Goal: Transaction & Acquisition: Purchase product/service

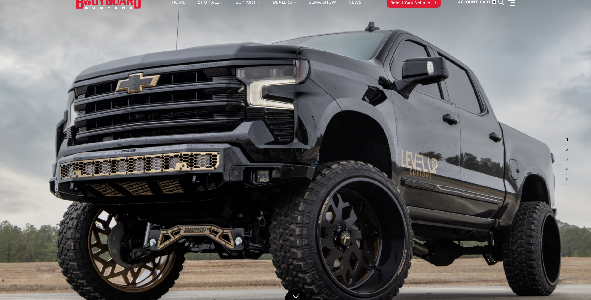
scroll to position [31, 0]
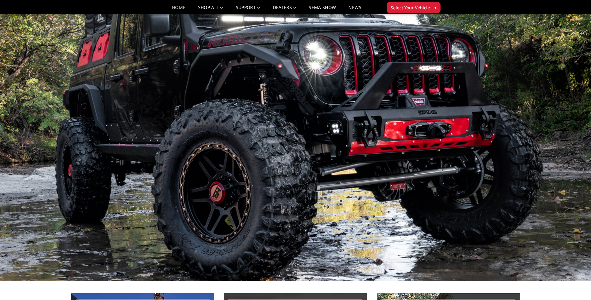
click at [10, 132] on img at bounding box center [295, 114] width 591 height 333
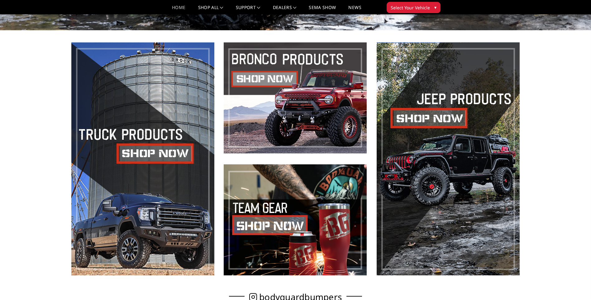
scroll to position [293, 0]
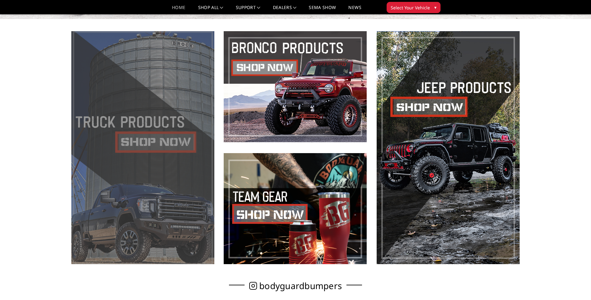
click at [150, 144] on span at bounding box center [142, 147] width 143 height 233
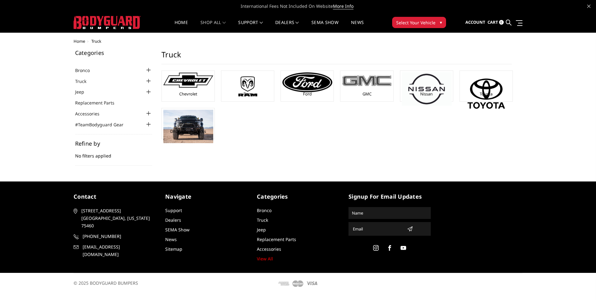
click at [369, 89] on div "GMC" at bounding box center [367, 85] width 50 height 27
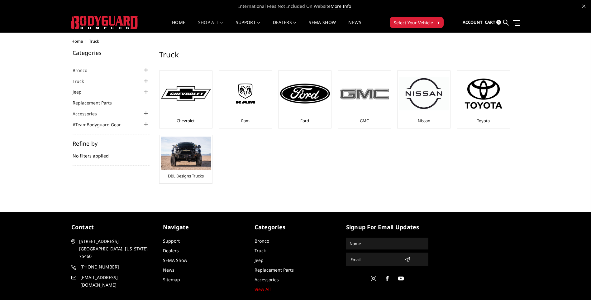
click at [361, 100] on img at bounding box center [365, 94] width 50 height 14
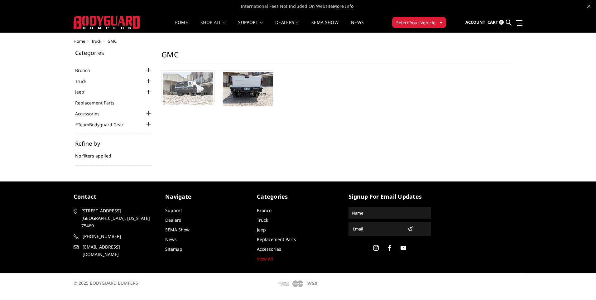
click at [186, 90] on img at bounding box center [188, 88] width 50 height 33
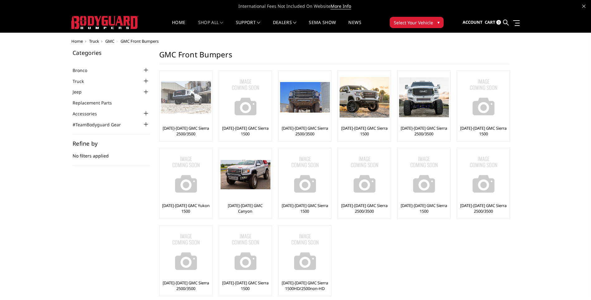
click at [184, 107] on img at bounding box center [186, 97] width 50 height 33
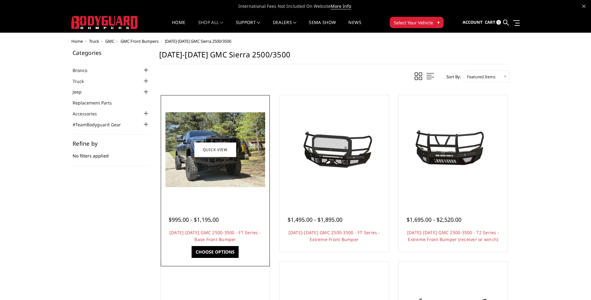
click at [232, 172] on img at bounding box center [216, 149] width 100 height 75
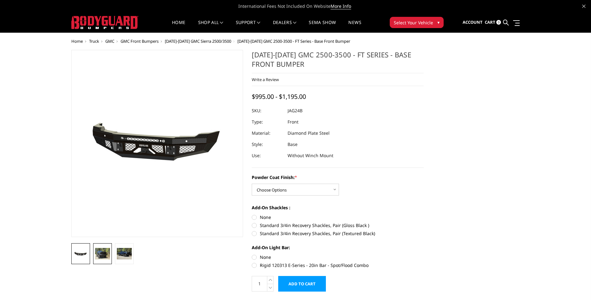
click at [105, 254] on img at bounding box center [102, 253] width 15 height 11
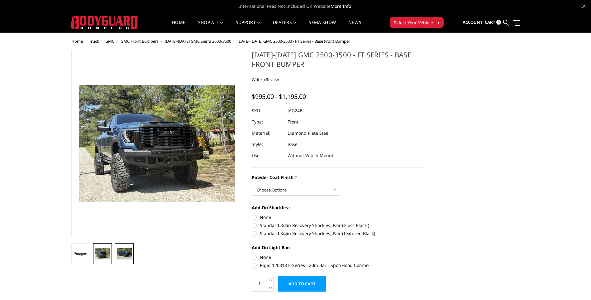
click at [122, 254] on img at bounding box center [124, 253] width 15 height 11
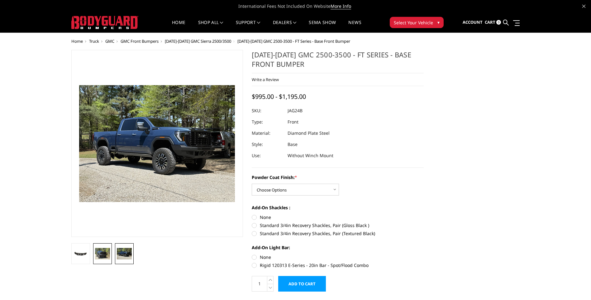
click at [107, 253] on img at bounding box center [102, 253] width 15 height 11
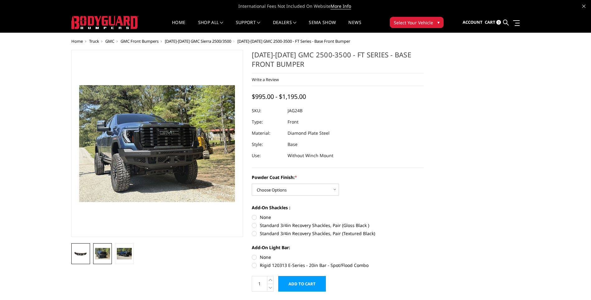
click at [85, 253] on img at bounding box center [80, 253] width 15 height 7
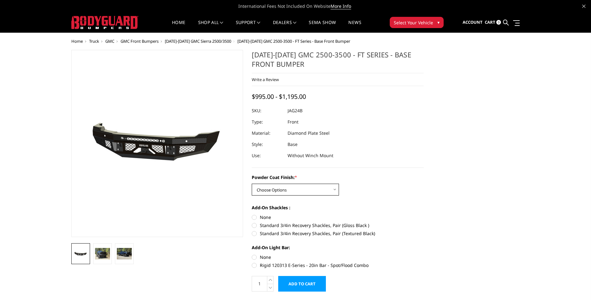
click at [327, 190] on select "Choose Options Bare Metal Gloss Black Powder Coat Textured Black Powder Coat" at bounding box center [295, 190] width 87 height 12
select select "3389"
click at [252, 184] on select "Choose Options Bare Metal Gloss Black Powder Coat Textured Black Powder Coat" at bounding box center [295, 190] width 87 height 12
click at [102, 252] on img at bounding box center [102, 253] width 15 height 11
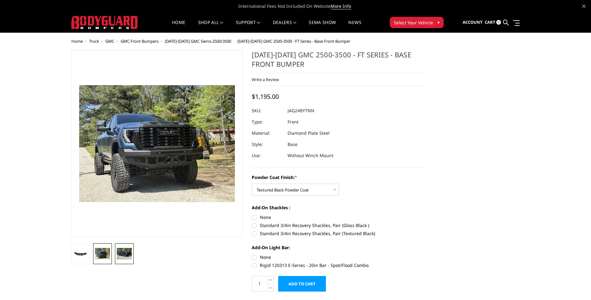
click at [117, 249] on img at bounding box center [124, 253] width 15 height 11
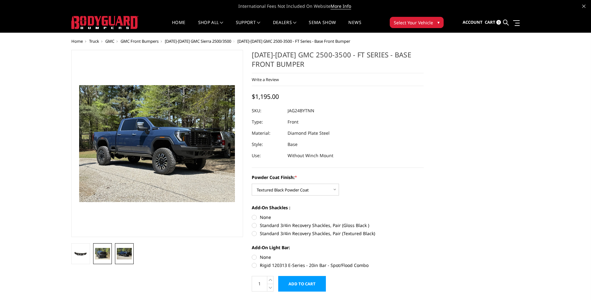
click at [103, 250] on img at bounding box center [102, 253] width 15 height 11
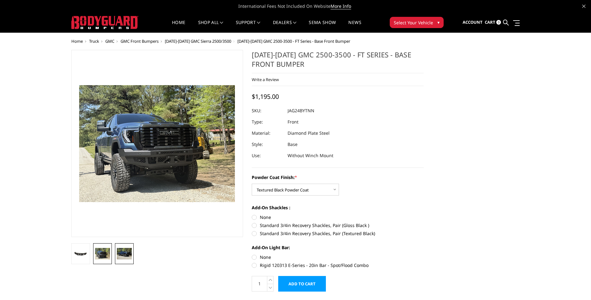
click at [121, 253] on img at bounding box center [124, 253] width 15 height 11
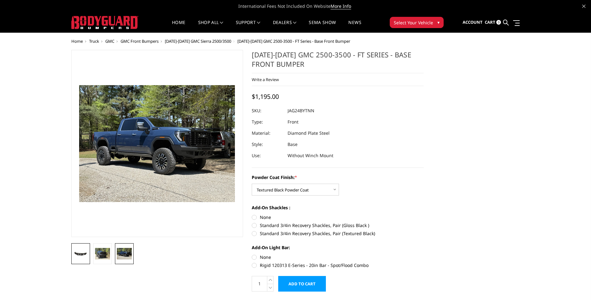
click at [77, 254] on img at bounding box center [80, 253] width 15 height 7
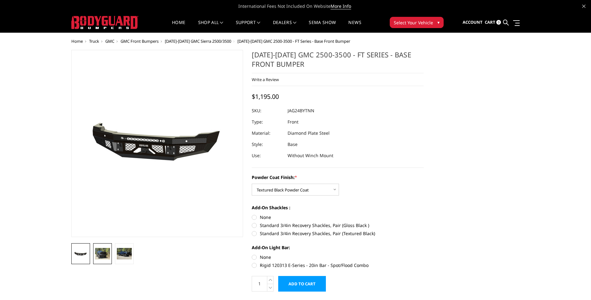
click at [106, 257] on img at bounding box center [102, 253] width 15 height 11
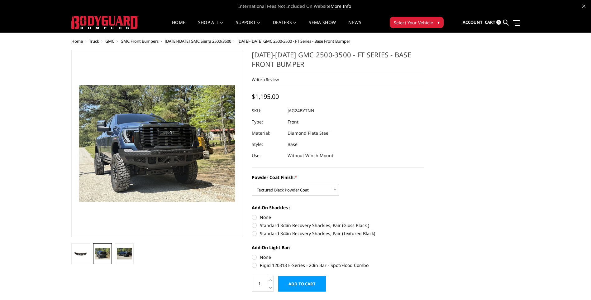
click at [254, 233] on label "Standard 3/4in Recovery Shackles, Pair (Textured Black)" at bounding box center [338, 233] width 172 height 7
click at [424, 222] on input "Standard 3/4in Recovery Shackles, Pair (Textured Black)" at bounding box center [424, 222] width 0 height 0
radio input "true"
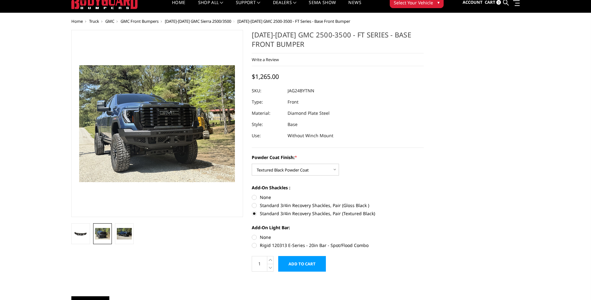
scroll to position [31, 0]
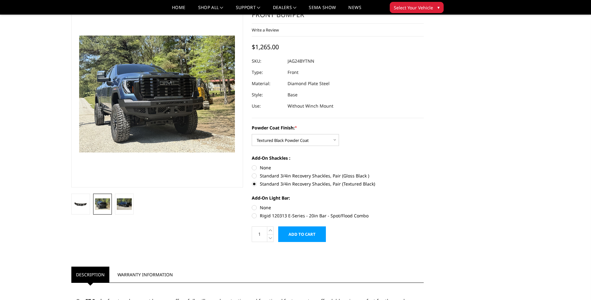
click at [255, 214] on label "Rigid 120313 E-Series - 20in Bar - Spot/Flood Combo" at bounding box center [338, 215] width 172 height 7
click at [424, 204] on input "Rigid 120313 E-Series - 20in Bar - Spot/Flood Combo" at bounding box center [424, 204] width 0 height 0
radio input "true"
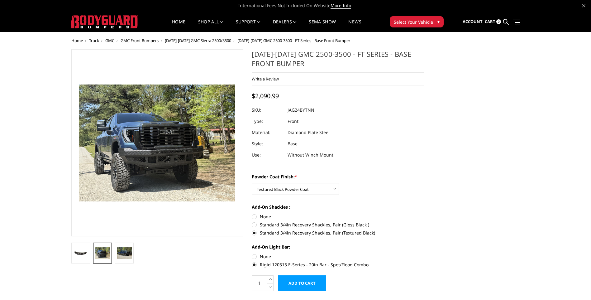
scroll to position [0, 0]
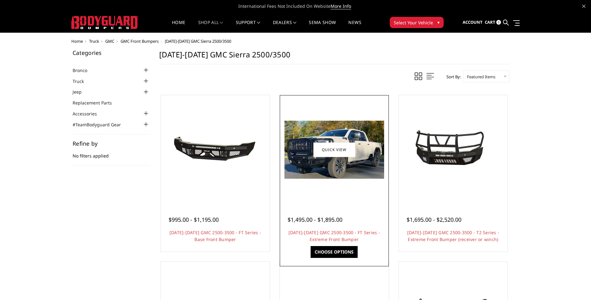
click at [345, 178] on img at bounding box center [335, 150] width 100 height 58
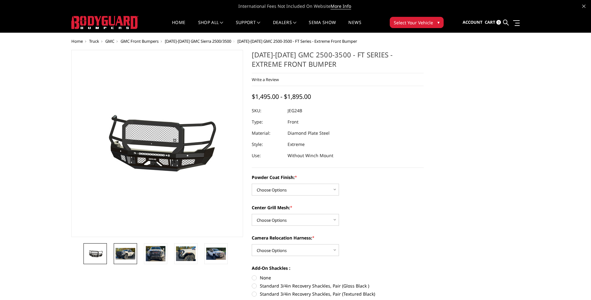
click at [121, 251] on img at bounding box center [126, 254] width 20 height 12
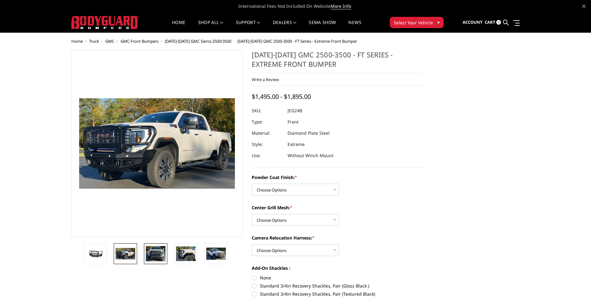
click at [161, 256] on img at bounding box center [156, 254] width 20 height 16
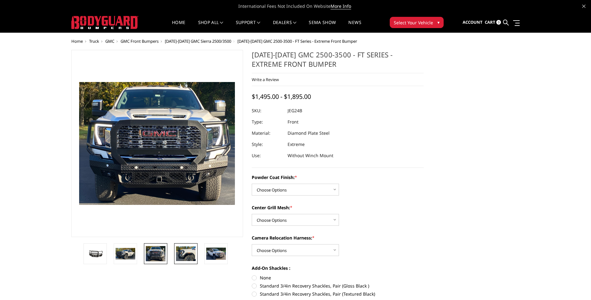
click at [185, 254] on img at bounding box center [186, 253] width 20 height 14
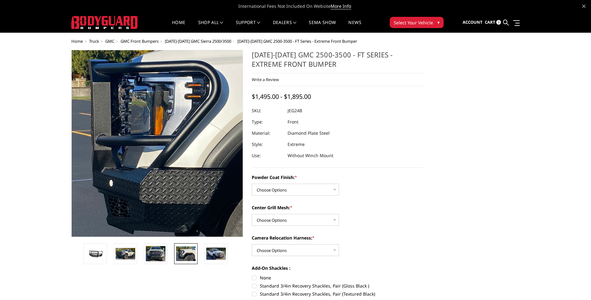
click at [86, 165] on img at bounding box center [251, 131] width 399 height 293
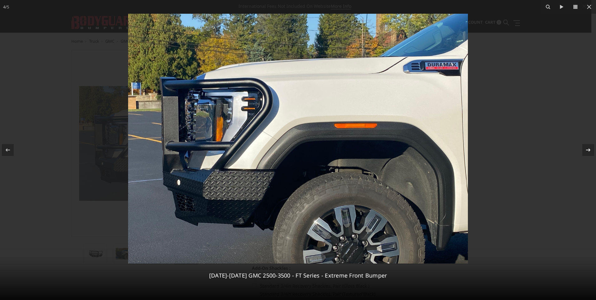
click at [588, 148] on icon at bounding box center [587, 149] width 7 height 7
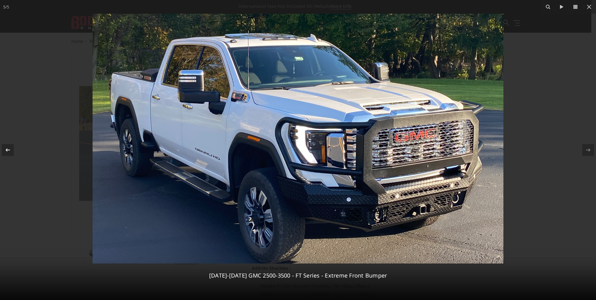
click at [9, 148] on icon at bounding box center [7, 149] width 7 height 7
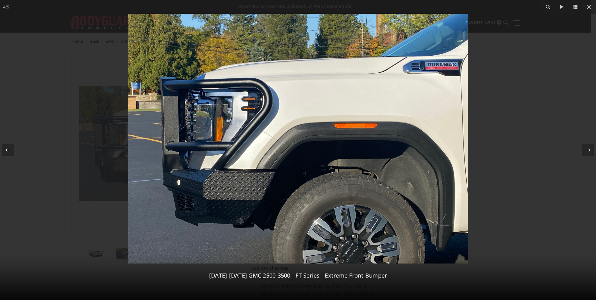
click at [9, 148] on icon at bounding box center [7, 149] width 7 height 7
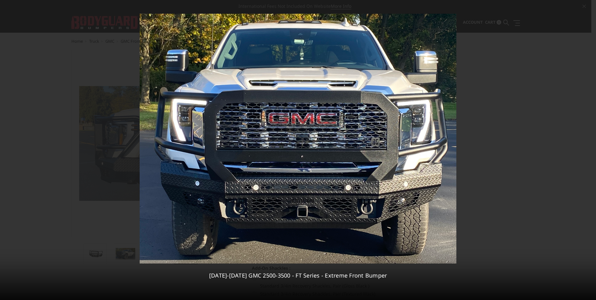
click at [9, 148] on div "3 / 5 2024-2026 GMC 2500-3500 - FT Series - Extreme Front Bumper" at bounding box center [298, 150] width 596 height 300
click at [7, 150] on icon at bounding box center [8, 149] width 4 height 3
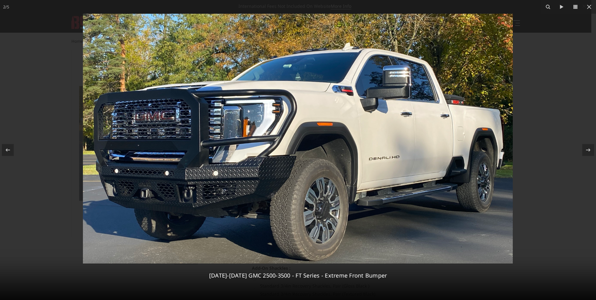
click at [578, 19] on div at bounding box center [298, 150] width 596 height 300
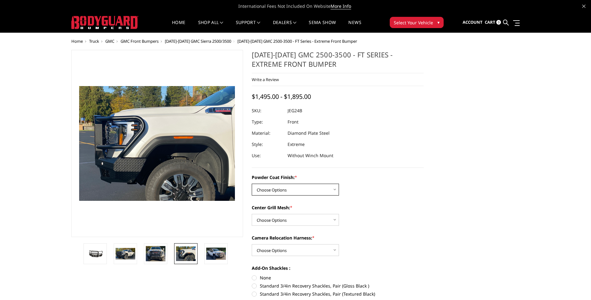
click at [295, 184] on select "Choose Options Bare Metal Gloss Black Powder Coat Textured Black Powder Coat" at bounding box center [295, 190] width 87 height 12
select select "3286"
click at [252, 184] on select "Choose Options Bare Metal Gloss Black Powder Coat Textured Black Powder Coat" at bounding box center [295, 190] width 87 height 12
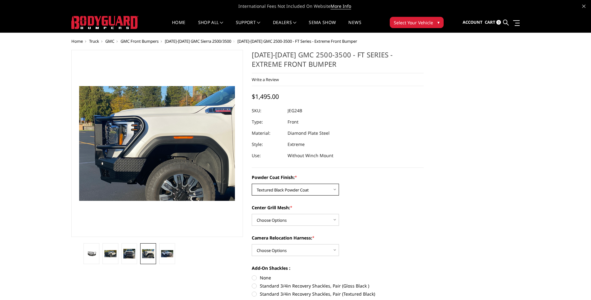
scroll to position [31, 0]
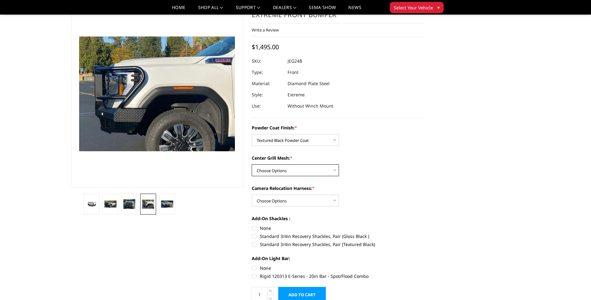
click at [322, 171] on select "Choose Options WITH Expanded Metal in Center Grill WITHOUT Expanded Metal in Ce…" at bounding box center [295, 170] width 87 height 12
click at [252, 164] on select "Choose Options WITH Expanded Metal in Center Grill WITHOUT Expanded Metal in Ce…" at bounding box center [295, 170] width 87 height 12
click at [134, 204] on img at bounding box center [129, 203] width 12 height 9
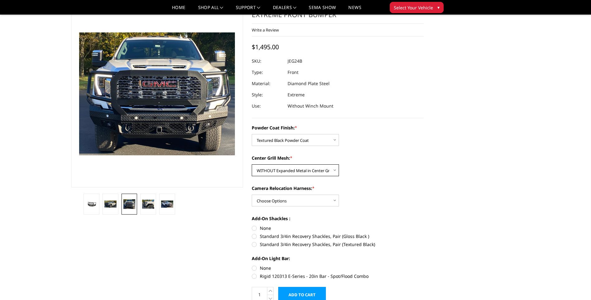
click at [322, 172] on select "Choose Options WITH Expanded Metal in Center Grill WITHOUT Expanded Metal in Ce…" at bounding box center [295, 170] width 87 height 12
select select "3287"
click at [252, 164] on select "Choose Options WITH Expanded Metal in Center Grill WITHOUT Expanded Metal in Ce…" at bounding box center [295, 170] width 87 height 12
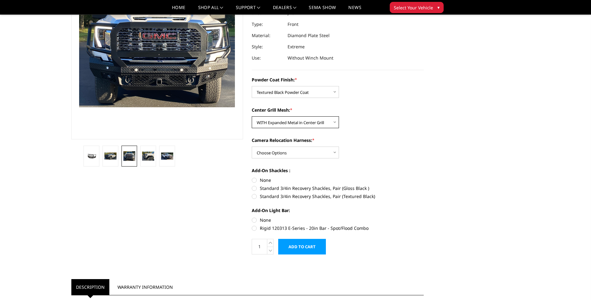
scroll to position [94, 0]
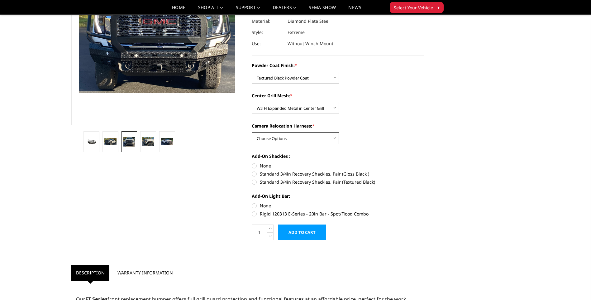
click at [312, 139] on select "Choose Options WITH Camera Relocation Harness WITHOUT Camera Relocation Harness" at bounding box center [295, 138] width 87 height 12
select select "3289"
click at [252, 132] on select "Choose Options WITH Camera Relocation Harness WITHOUT Camera Relocation Harness" at bounding box center [295, 138] width 87 height 12
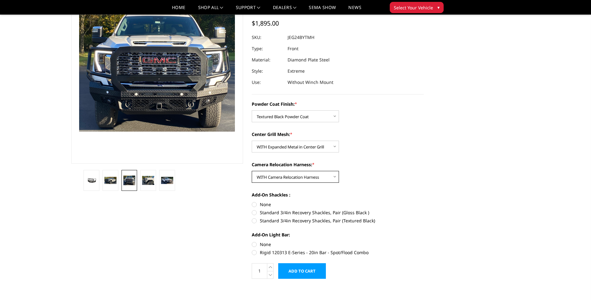
scroll to position [62, 0]
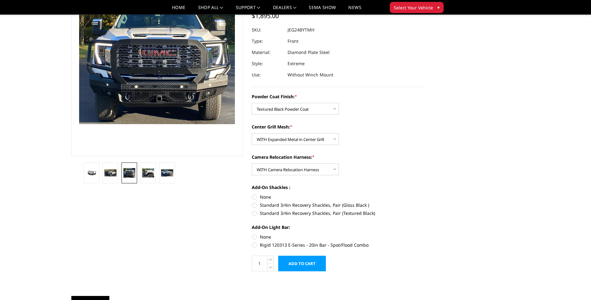
click at [255, 213] on label "Standard 3/4in Recovery Shackles, Pair (Textured Black)" at bounding box center [338, 213] width 172 height 7
click at [424, 202] on input "Standard 3/4in Recovery Shackles, Pair (Textured Black)" at bounding box center [424, 202] width 0 height 0
radio input "true"
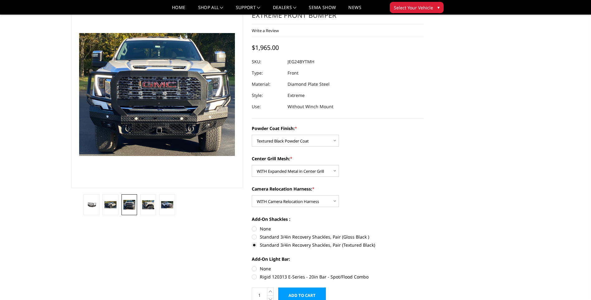
scroll to position [0, 0]
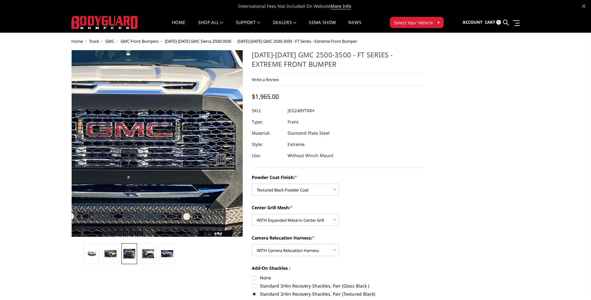
click at [145, 134] on img at bounding box center [123, 155] width 399 height 314
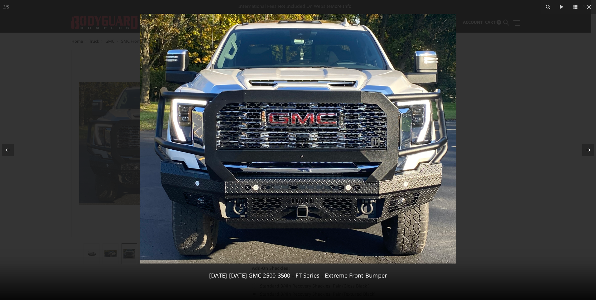
click at [585, 148] on icon at bounding box center [587, 149] width 7 height 7
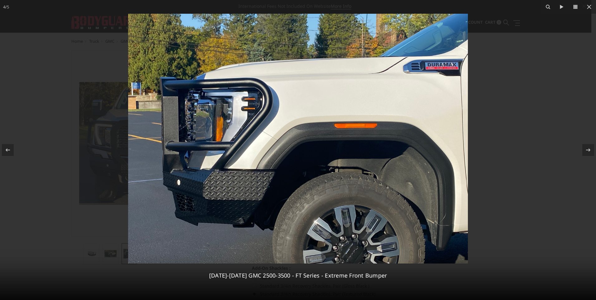
click at [240, 190] on img at bounding box center [298, 139] width 340 height 250
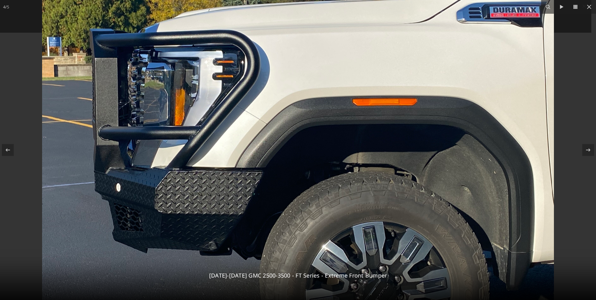
drag, startPoint x: 222, startPoint y: 193, endPoint x: 248, endPoint y: 202, distance: 27.3
click at [248, 202] on img at bounding box center [298, 121] width 512 height 376
click at [3, 144] on div at bounding box center [8, 150] width 12 height 12
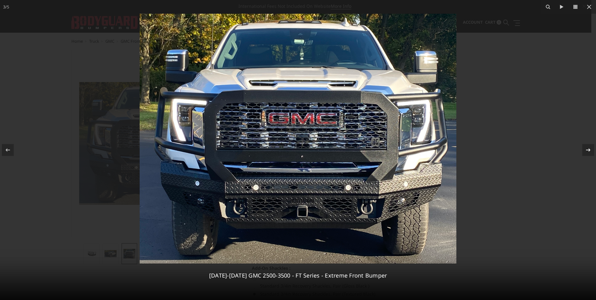
click at [582, 149] on button at bounding box center [585, 149] width 22 height 31
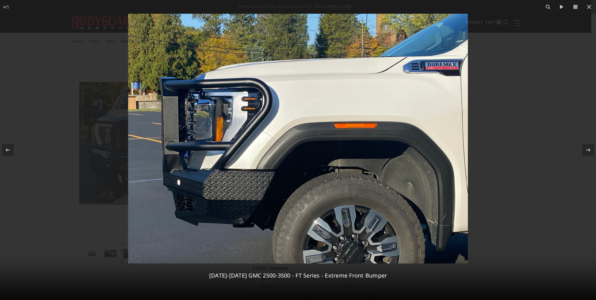
click at [243, 218] on img at bounding box center [298, 139] width 340 height 250
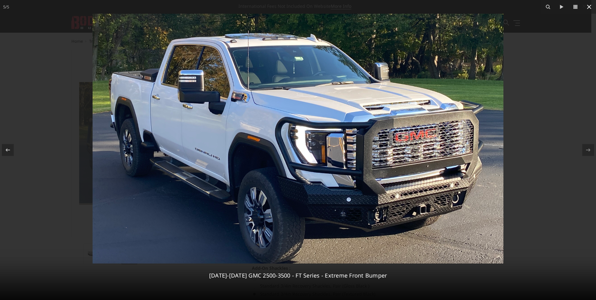
click at [588, 6] on icon at bounding box center [589, 7] width 4 height 4
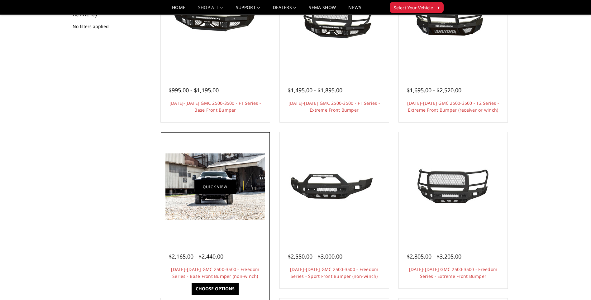
scroll to position [125, 0]
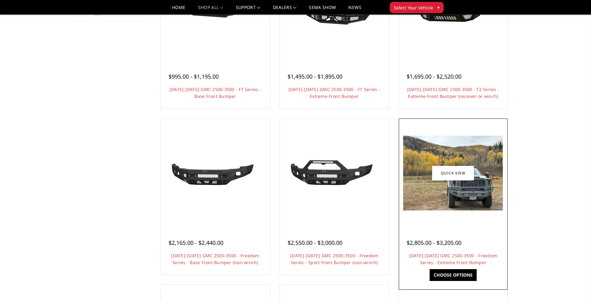
click at [476, 192] on img at bounding box center [453, 173] width 100 height 75
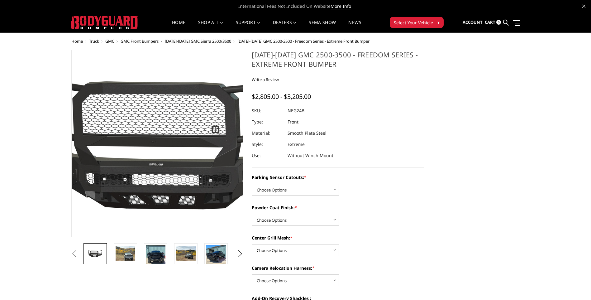
click at [143, 151] on img at bounding box center [176, 143] width 399 height 187
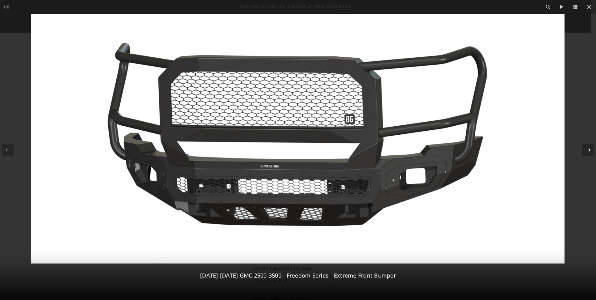
click at [591, 152] on icon at bounding box center [587, 149] width 7 height 7
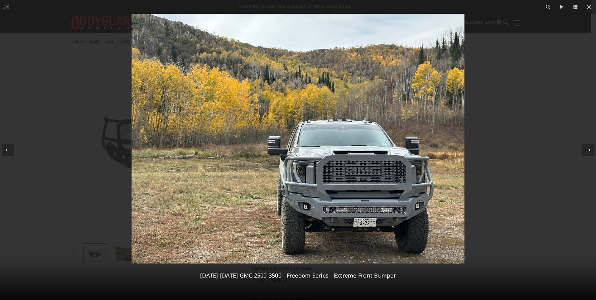
click at [591, 152] on div "2 / 6 2024-2025 GMC 2500-3500 - Freedom Series - Extreme Front Bumper" at bounding box center [298, 150] width 596 height 300
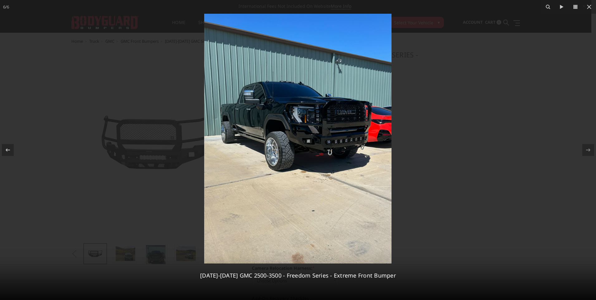
click at [278, 127] on img at bounding box center [297, 139] width 187 height 250
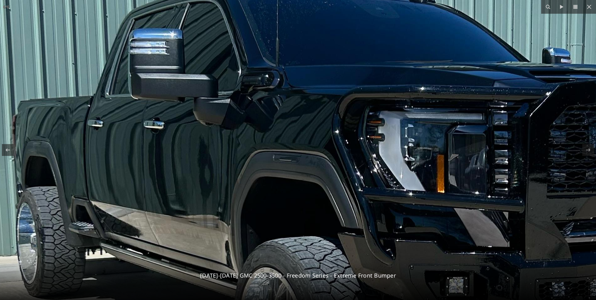
drag, startPoint x: 278, startPoint y: 124, endPoint x: 305, endPoint y: 214, distance: 93.6
click at [305, 214] on img at bounding box center [402, 273] width 943 height 1257
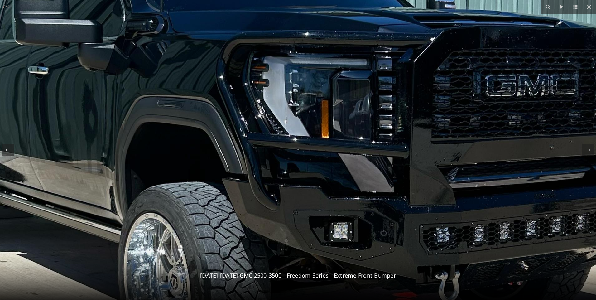
drag, startPoint x: 324, startPoint y: 208, endPoint x: 208, endPoint y: 153, distance: 128.7
click at [208, 153] on img at bounding box center [287, 218] width 943 height 1257
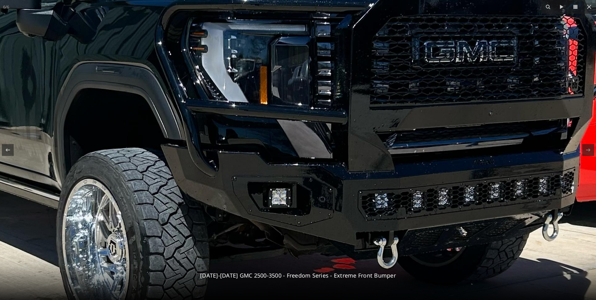
drag, startPoint x: 333, startPoint y: 168, endPoint x: 270, endPoint y: 133, distance: 71.6
click at [270, 133] on img at bounding box center [225, 184] width 943 height 1257
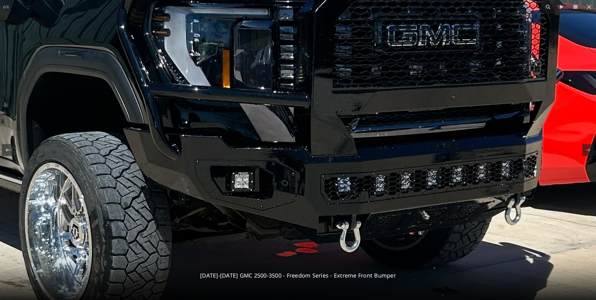
drag, startPoint x: 318, startPoint y: 169, endPoint x: 268, endPoint y: 150, distance: 53.9
click at [268, 150] on img at bounding box center [188, 168] width 943 height 1257
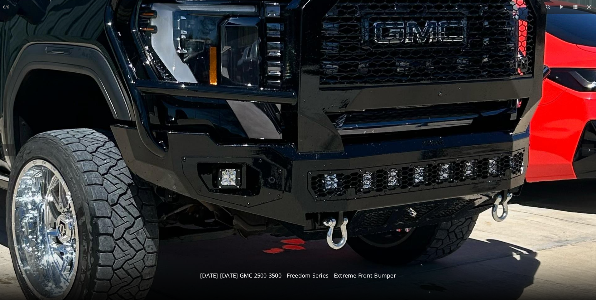
click at [238, 178] on img at bounding box center [175, 165] width 943 height 1257
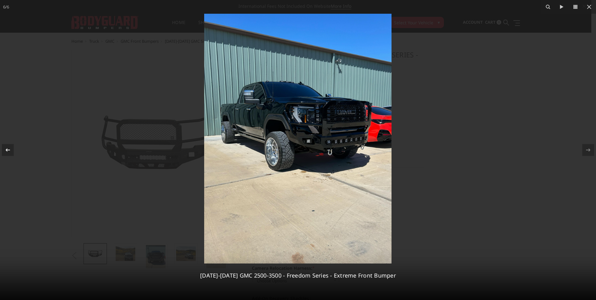
click at [9, 146] on icon at bounding box center [7, 149] width 7 height 7
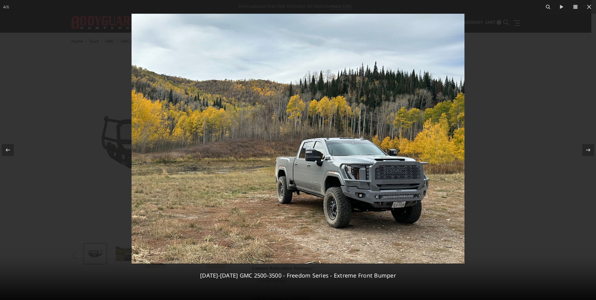
click at [370, 178] on img at bounding box center [298, 139] width 333 height 250
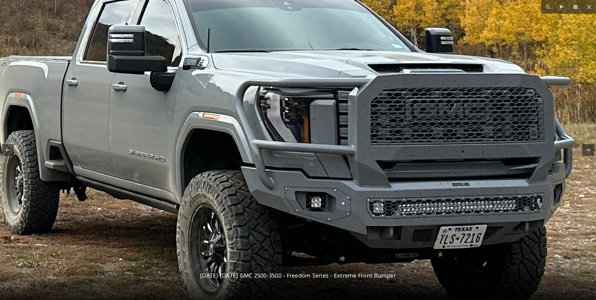
drag, startPoint x: 374, startPoint y: 208, endPoint x: 356, endPoint y: 166, distance: 45.8
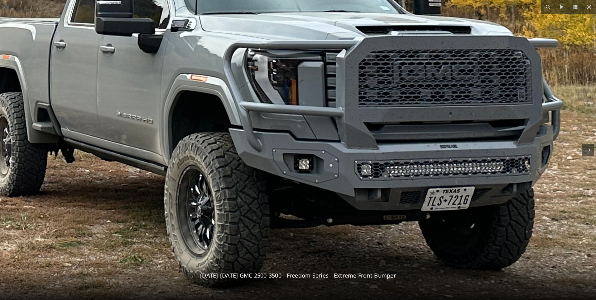
drag, startPoint x: 316, startPoint y: 148, endPoint x: 304, endPoint y: 110, distance: 40.3
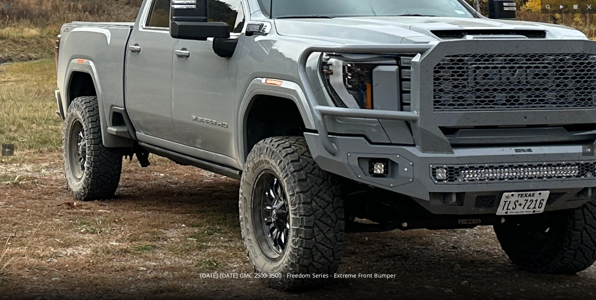
drag, startPoint x: 267, startPoint y: 107, endPoint x: 343, endPoint y: 112, distance: 76.2
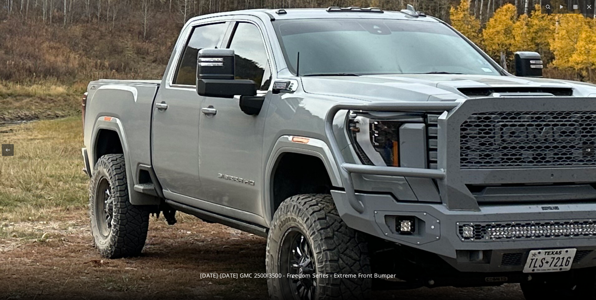
drag, startPoint x: 322, startPoint y: 95, endPoint x: 349, endPoint y: 154, distance: 64.9
click at [349, 154] on img at bounding box center [169, 11] width 1257 height 943
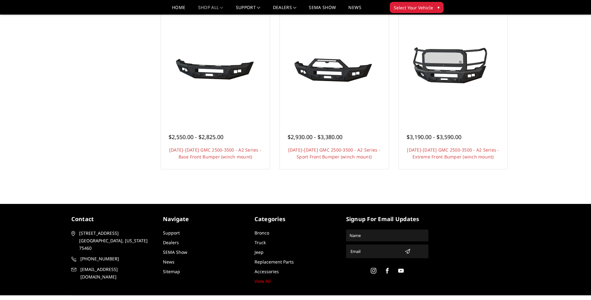
scroll to position [414, 0]
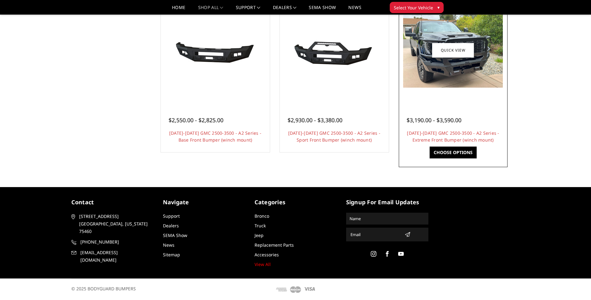
click at [454, 65] on img at bounding box center [453, 50] width 100 height 75
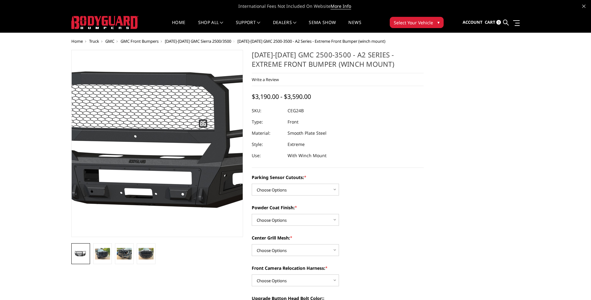
click at [145, 134] on img at bounding box center [173, 143] width 399 height 187
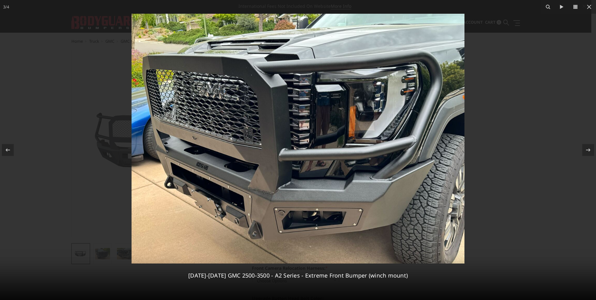
click at [87, 79] on div at bounding box center [298, 150] width 596 height 300
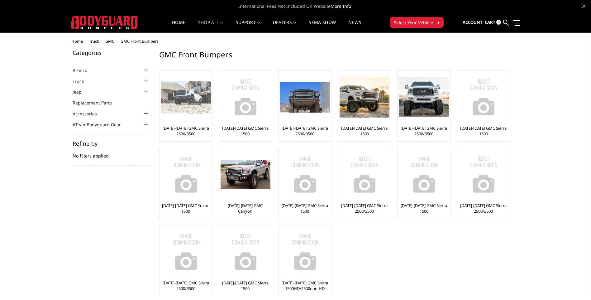
click at [187, 101] on img at bounding box center [186, 97] width 50 height 33
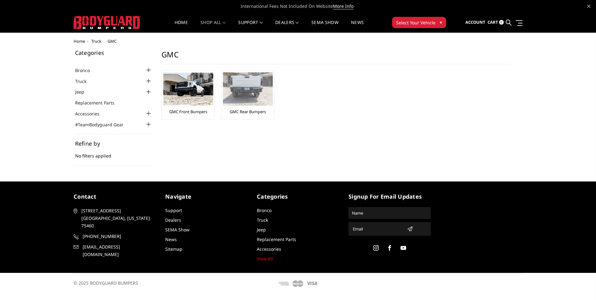
click at [249, 100] on img at bounding box center [248, 88] width 50 height 33
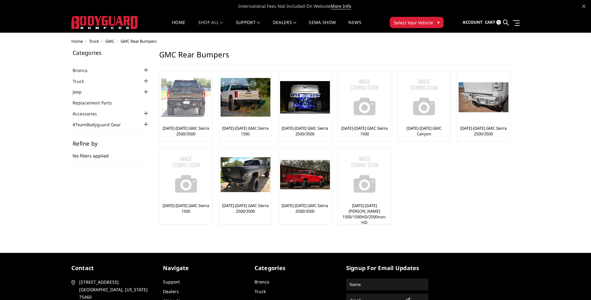
click at [191, 106] on img at bounding box center [186, 97] width 50 height 39
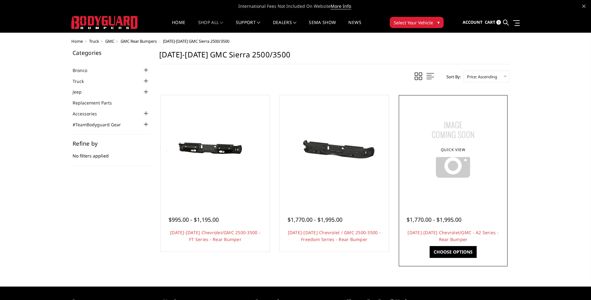
click at [451, 181] on img at bounding box center [453, 150] width 78 height 78
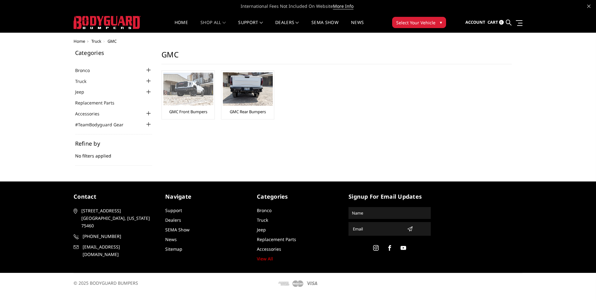
click at [194, 84] on img at bounding box center [188, 89] width 50 height 33
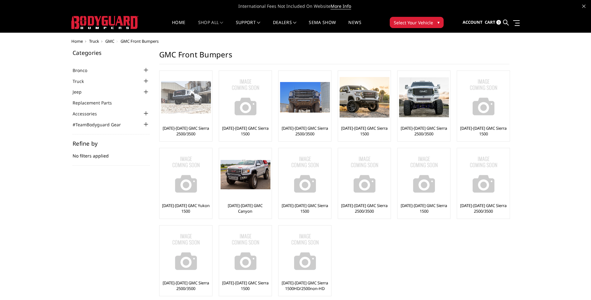
click at [193, 95] on img at bounding box center [186, 97] width 50 height 33
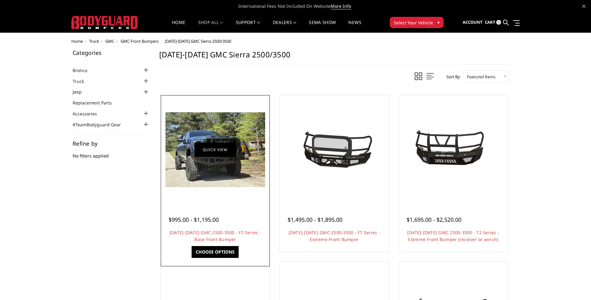
click at [199, 150] on link "Quick view" at bounding box center [215, 149] width 42 height 15
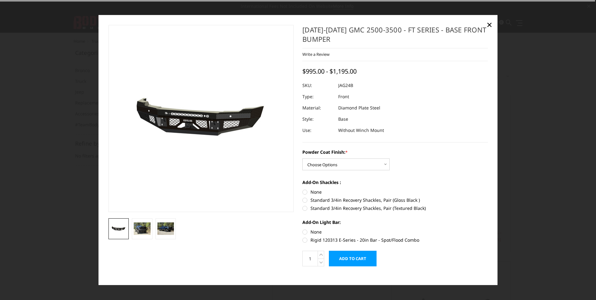
click at [189, 125] on img at bounding box center [201, 118] width 399 height 187
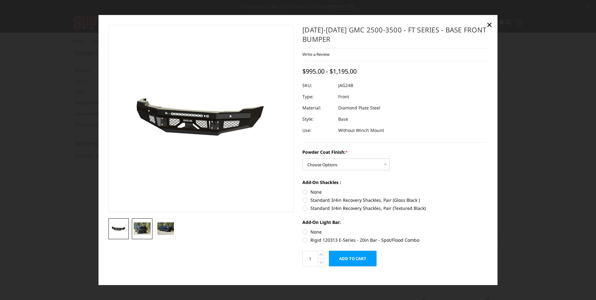
click at [136, 232] on img at bounding box center [142, 228] width 17 height 12
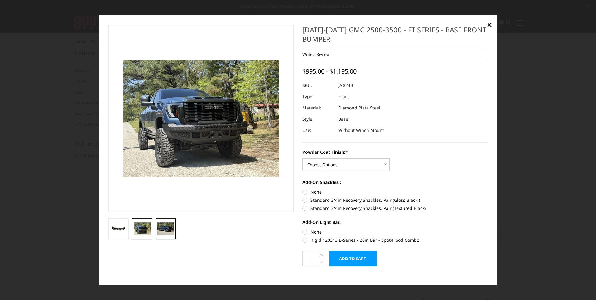
click at [167, 226] on img at bounding box center [165, 228] width 17 height 12
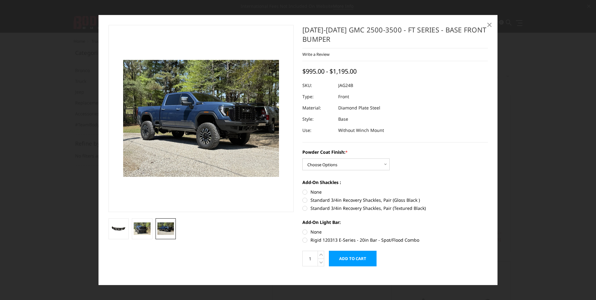
click at [487, 25] on span "×" at bounding box center [490, 24] width 6 height 13
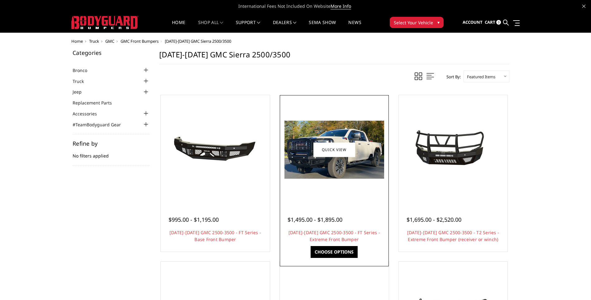
click at [390, 150] on li "Quick view $1,495.00 - $1,895.00 2024-2026 GMC 2500-3500 - FT Series - Extreme …" at bounding box center [334, 175] width 119 height 166
click at [353, 154] on link "Quick view" at bounding box center [335, 149] width 42 height 15
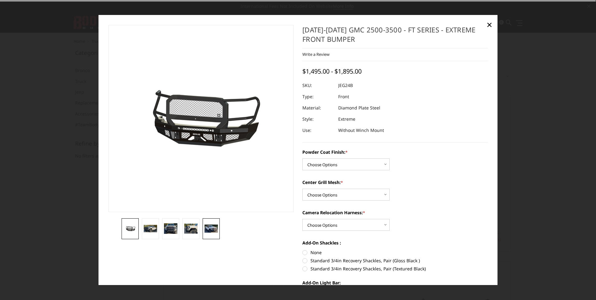
click at [211, 232] on img at bounding box center [210, 228] width 13 height 8
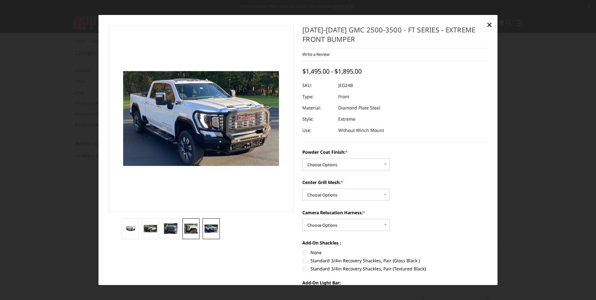
click at [196, 231] on img at bounding box center [190, 228] width 13 height 10
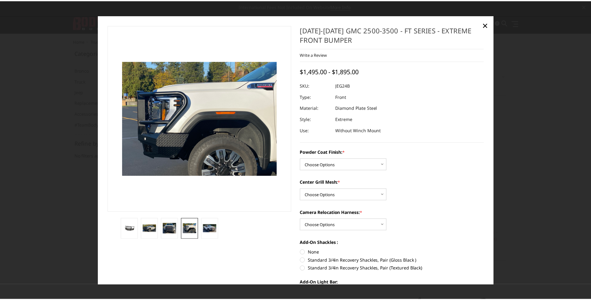
scroll to position [67, 0]
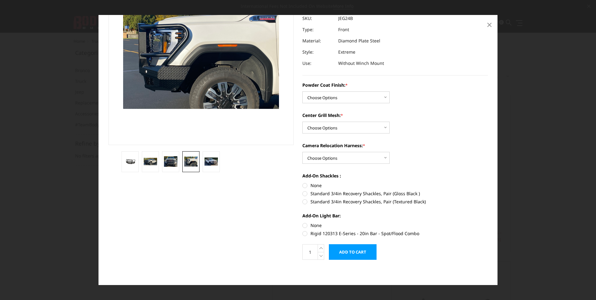
click at [489, 21] on span "×" at bounding box center [490, 24] width 6 height 13
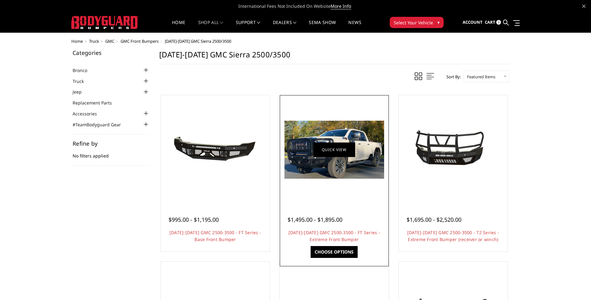
click at [331, 146] on link "Quick view" at bounding box center [335, 149] width 42 height 15
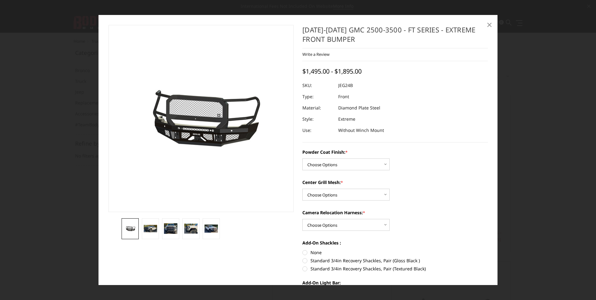
click at [488, 25] on span "×" at bounding box center [490, 24] width 6 height 13
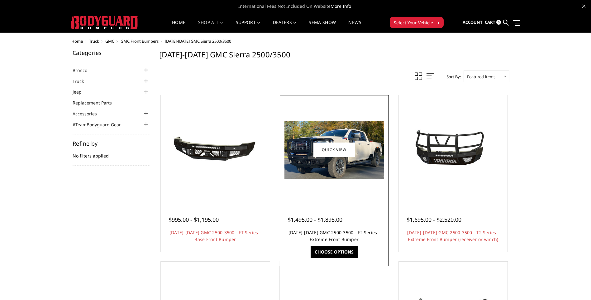
click at [367, 230] on link "[DATE]-[DATE] GMC 2500-3500 - FT Series - Extreme Front Bumper" at bounding box center [335, 235] width 92 height 13
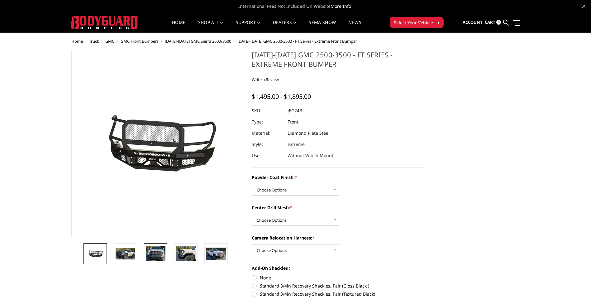
click at [146, 259] on img at bounding box center [156, 254] width 20 height 16
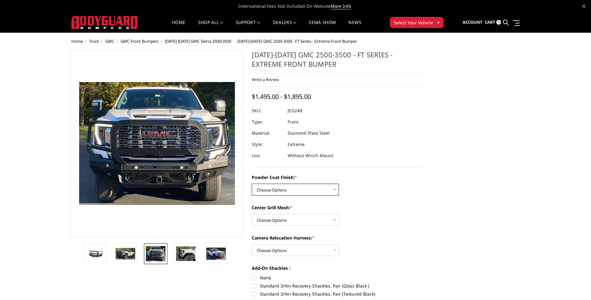
click at [319, 186] on select "Choose Options Bare Metal Gloss Black Powder Coat Textured Black Powder Coat" at bounding box center [295, 190] width 87 height 12
select select "3286"
click at [252, 184] on select "Choose Options Bare Metal Gloss Black Powder Coat Textured Black Powder Coat" at bounding box center [295, 190] width 87 height 12
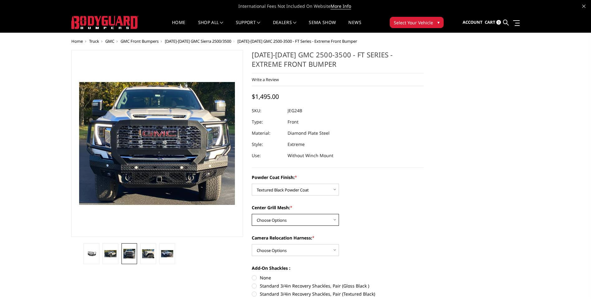
click at [328, 218] on select "Choose Options WITH Expanded Metal in Center Grill WITHOUT Expanded Metal in Ce…" at bounding box center [295, 220] width 87 height 12
select select "3287"
click at [252, 214] on select "Choose Options WITH Expanded Metal in Center Grill WITHOUT Expanded Metal in Ce…" at bounding box center [295, 220] width 87 height 12
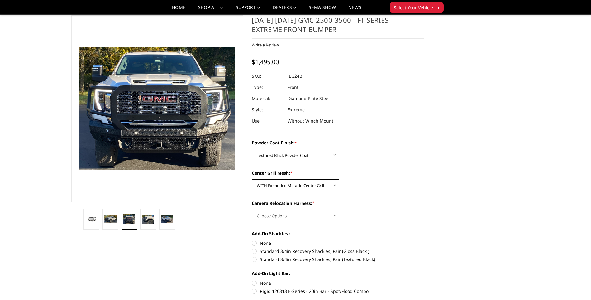
scroll to position [31, 0]
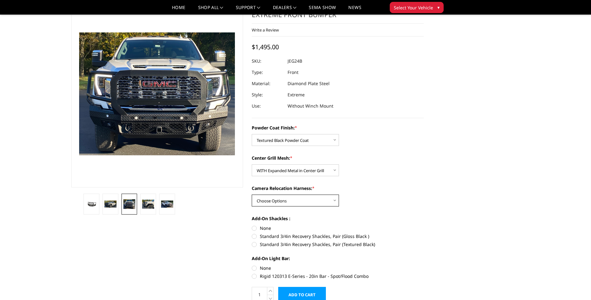
click at [319, 200] on select "Choose Options WITH Camera Relocation Harness WITHOUT Camera Relocation Harness" at bounding box center [295, 200] width 87 height 12
select select "3289"
click at [252, 194] on select "Choose Options WITH Camera Relocation Harness WITHOUT Camera Relocation Harness" at bounding box center [295, 200] width 87 height 12
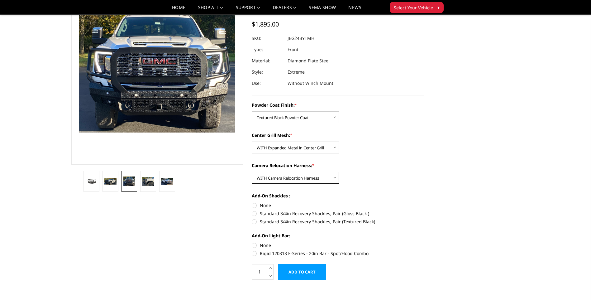
scroll to position [94, 0]
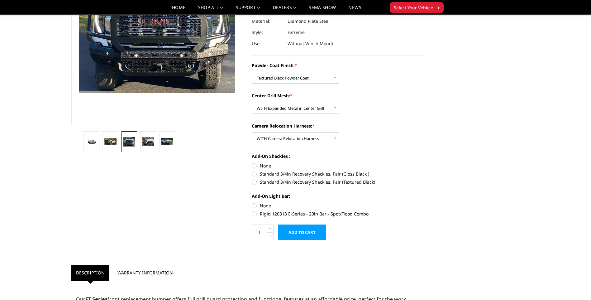
click at [296, 232] on input "Add to Cart" at bounding box center [302, 232] width 48 height 16
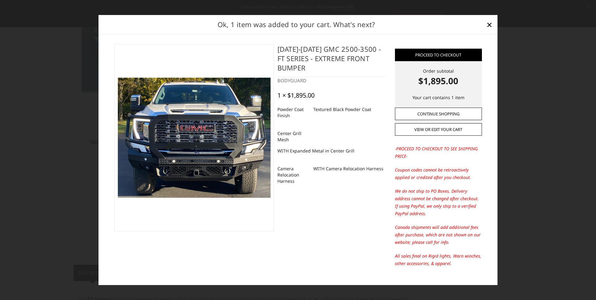
click at [430, 113] on link "Continue Shopping" at bounding box center [438, 114] width 87 height 12
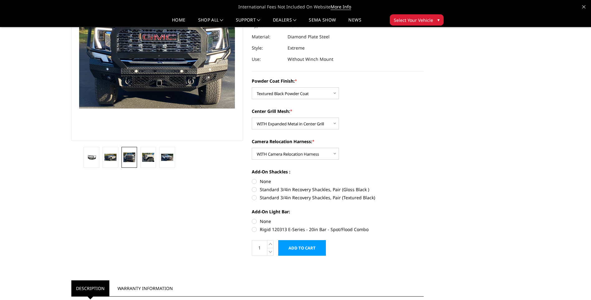
scroll to position [0, 0]
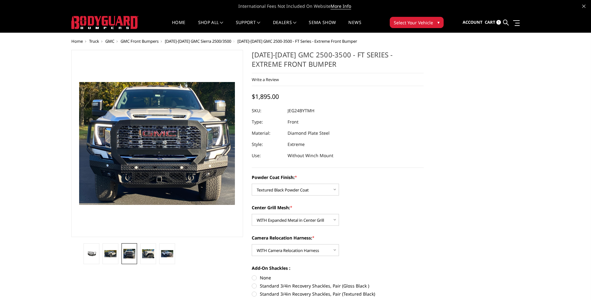
click at [489, 24] on span "Cart" at bounding box center [490, 22] width 11 height 6
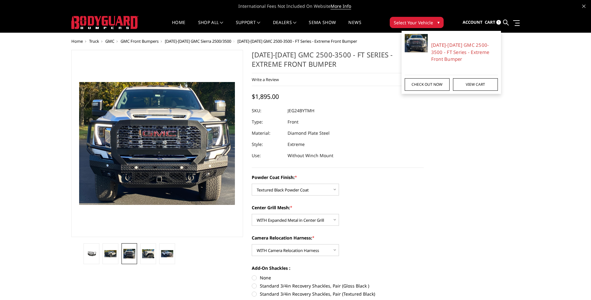
click at [443, 82] on link "Check out now" at bounding box center [427, 84] width 45 height 12
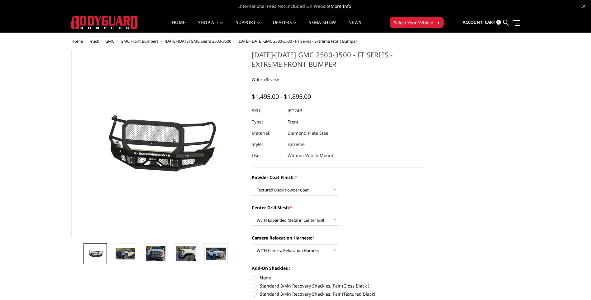
select select "3286"
select select "3287"
select select "3289"
click at [151, 41] on span "GMC Front Bumpers" at bounding box center [140, 41] width 38 height 6
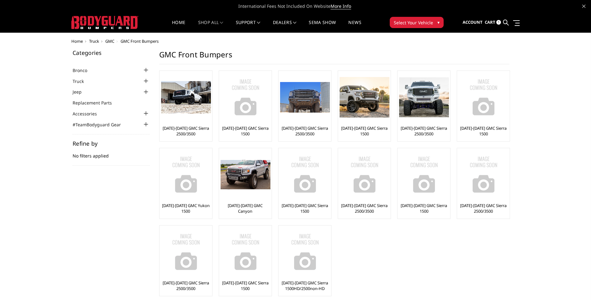
click at [109, 41] on span "GMC" at bounding box center [109, 41] width 9 height 6
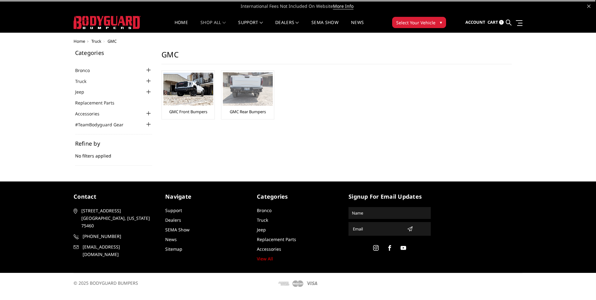
click at [246, 96] on img at bounding box center [248, 88] width 50 height 33
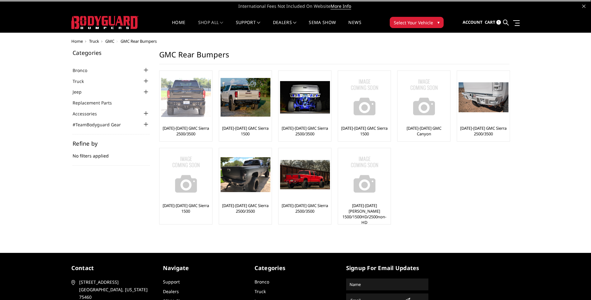
click at [196, 106] on img at bounding box center [186, 97] width 50 height 39
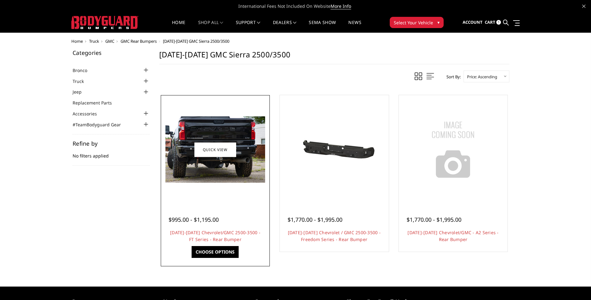
click at [240, 166] on img at bounding box center [216, 149] width 100 height 66
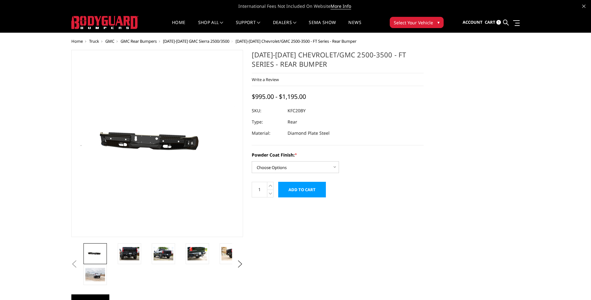
click at [165, 140] on img at bounding box center [147, 144] width 399 height 190
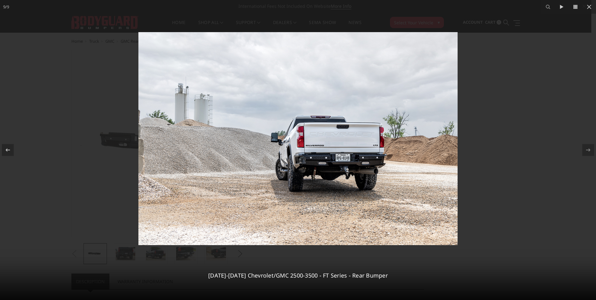
click at [345, 163] on img at bounding box center [297, 138] width 319 height 213
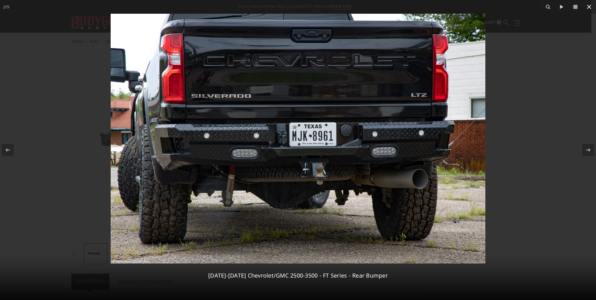
click at [588, 4] on icon at bounding box center [588, 6] width 7 height 7
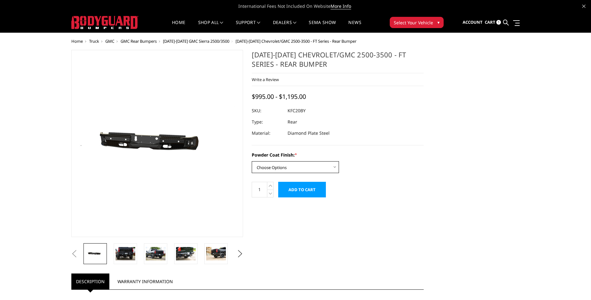
click at [317, 165] on select "Choose Options Bare Metal Gloss Black Powder Coat Textured Black Powder Coat" at bounding box center [295, 167] width 87 height 12
select select "3419"
click at [252, 161] on select "Choose Options Bare Metal Gloss Black Powder Coat Textured Black Powder Coat" at bounding box center [295, 167] width 87 height 12
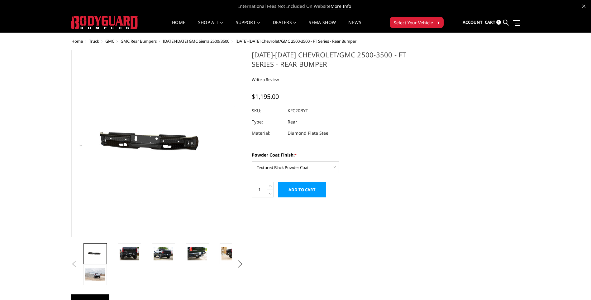
click at [310, 190] on input "Add to Cart" at bounding box center [302, 190] width 48 height 16
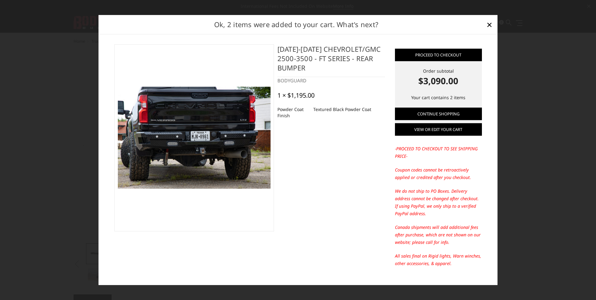
click at [439, 127] on link "View or edit your cart" at bounding box center [438, 129] width 87 height 12
